Goal: Find specific page/section: Find specific page/section

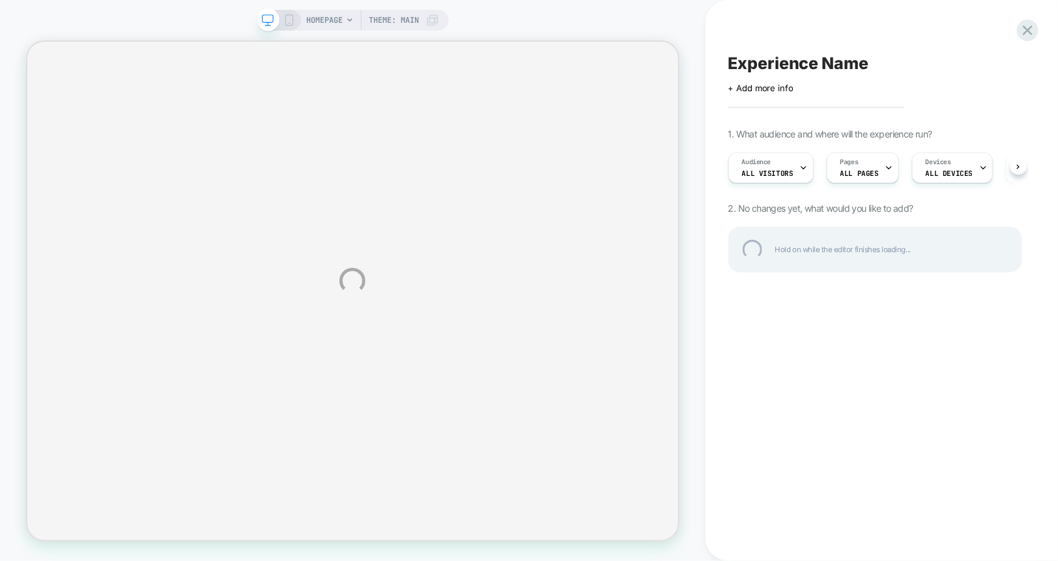
click at [1028, 17] on div "HOMEPAGE Theme: MAIN Experience Name Click to edit experience details + Add mor…" at bounding box center [529, 280] width 1058 height 561
click at [1027, 31] on div at bounding box center [1027, 30] width 27 height 27
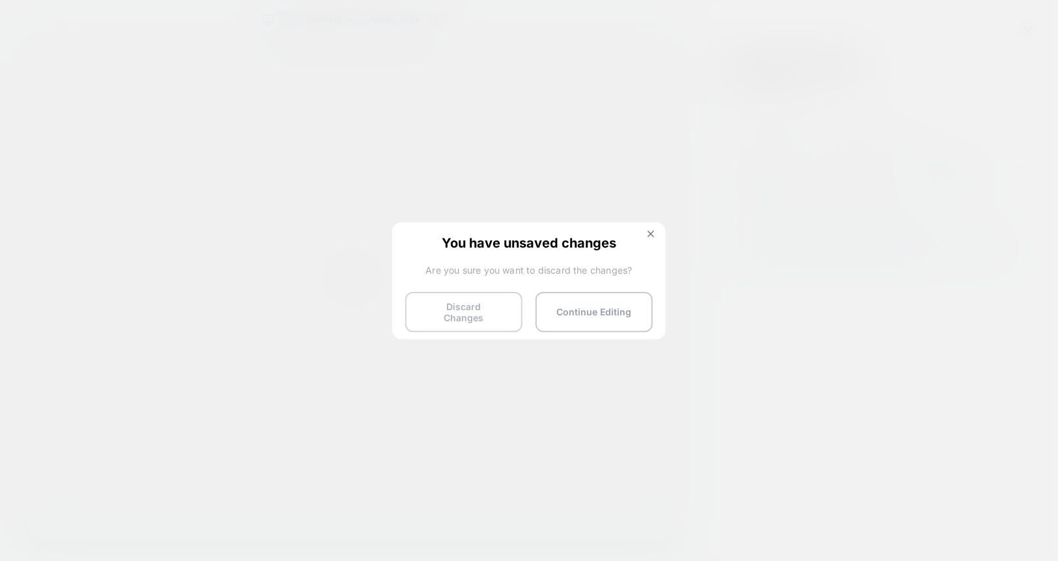
click at [467, 315] on button "Discard Changes" at bounding box center [463, 312] width 117 height 40
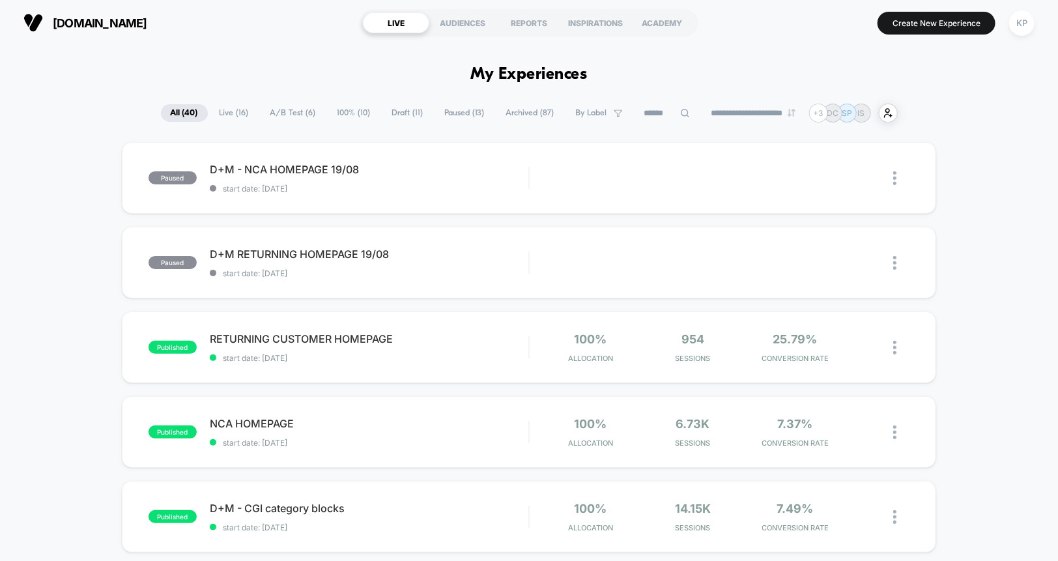
click at [234, 115] on span "Live ( 16 )" at bounding box center [234, 113] width 49 height 18
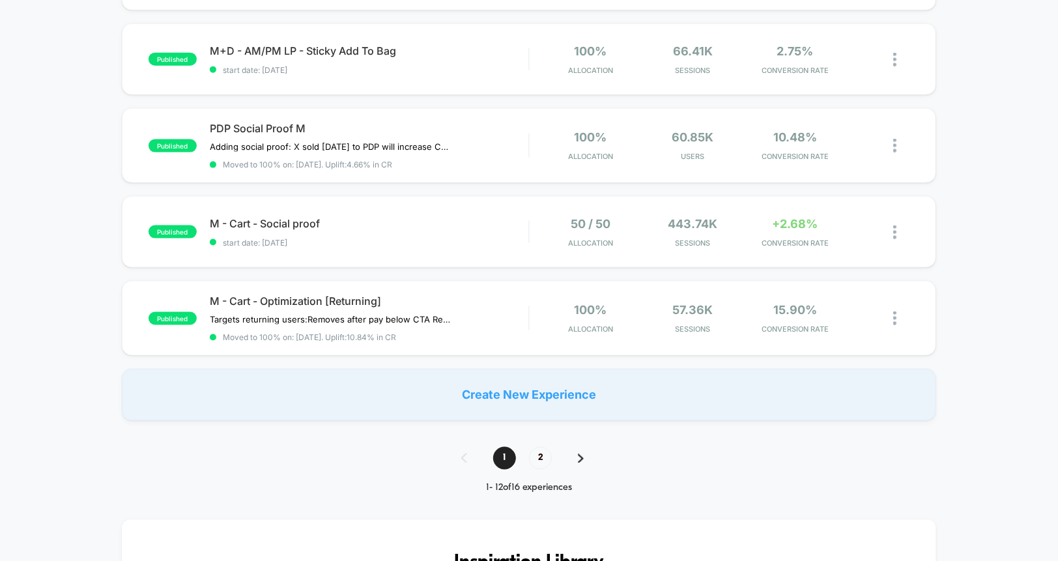
scroll to position [844, 0]
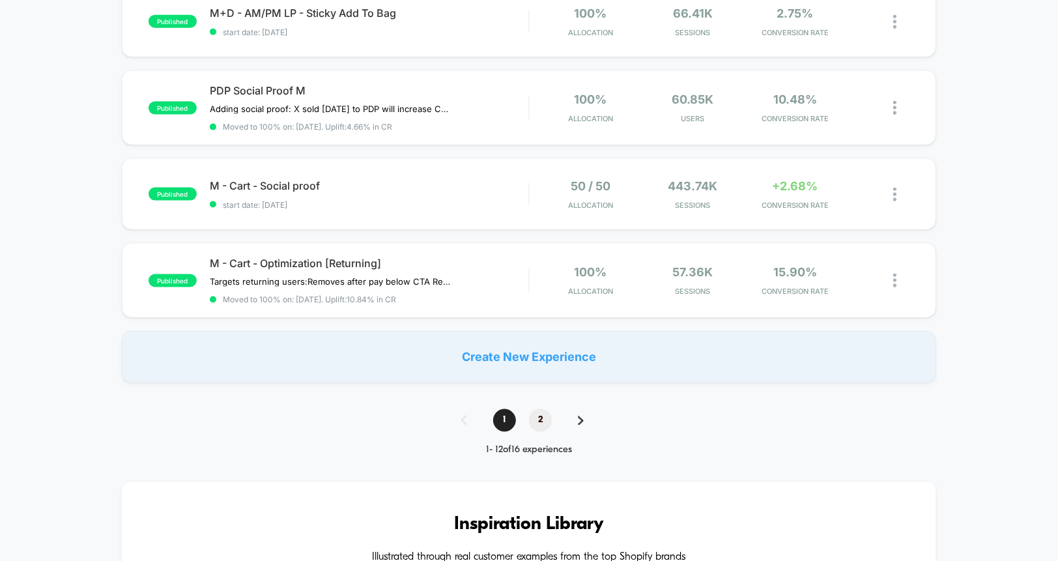
click at [541, 413] on span "2" at bounding box center [540, 420] width 23 height 23
